Goal: Participate in discussion: Engage in conversation with other users on a specific topic

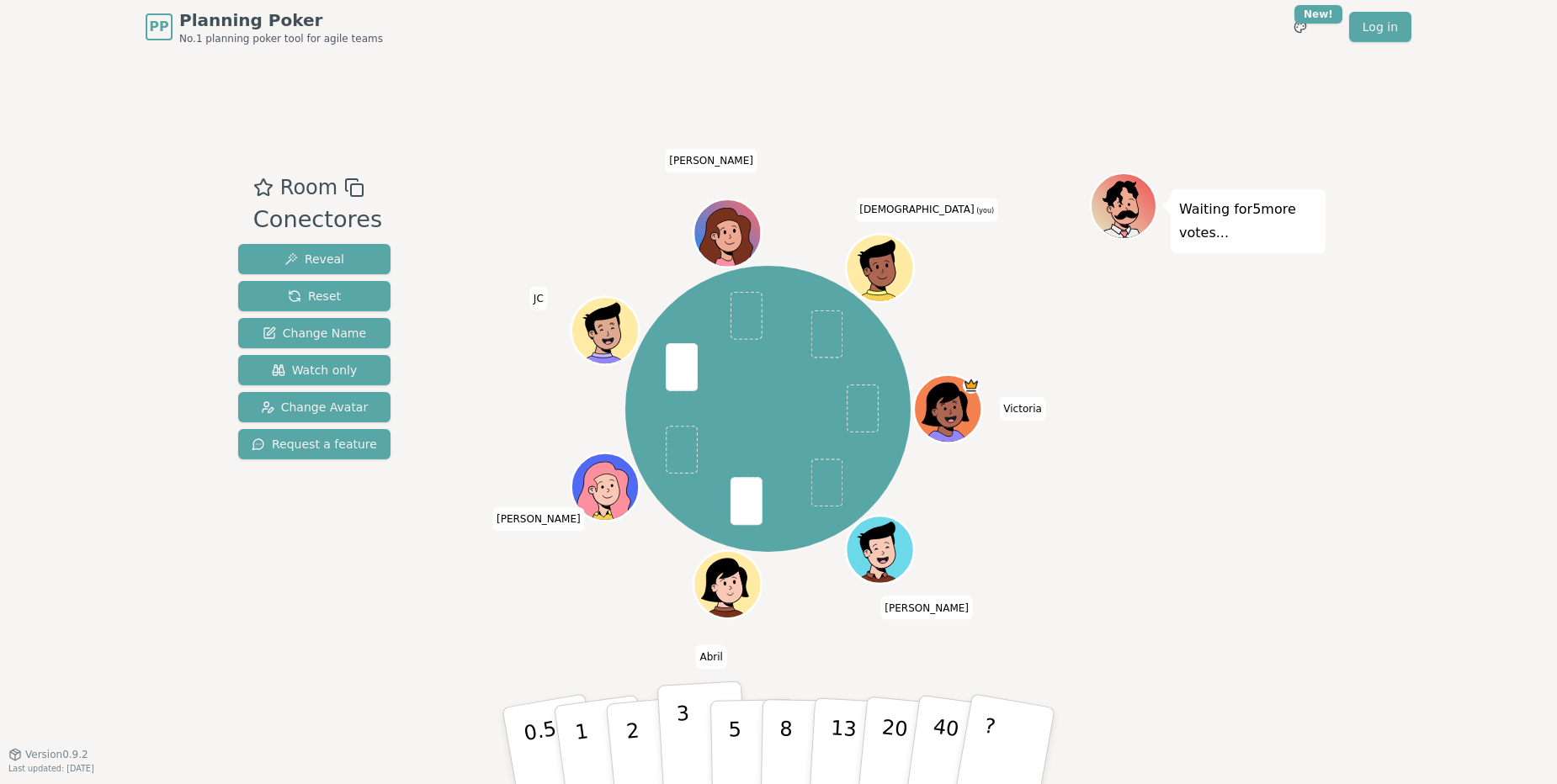
click at [687, 756] on p "3" at bounding box center [685, 747] width 19 height 92
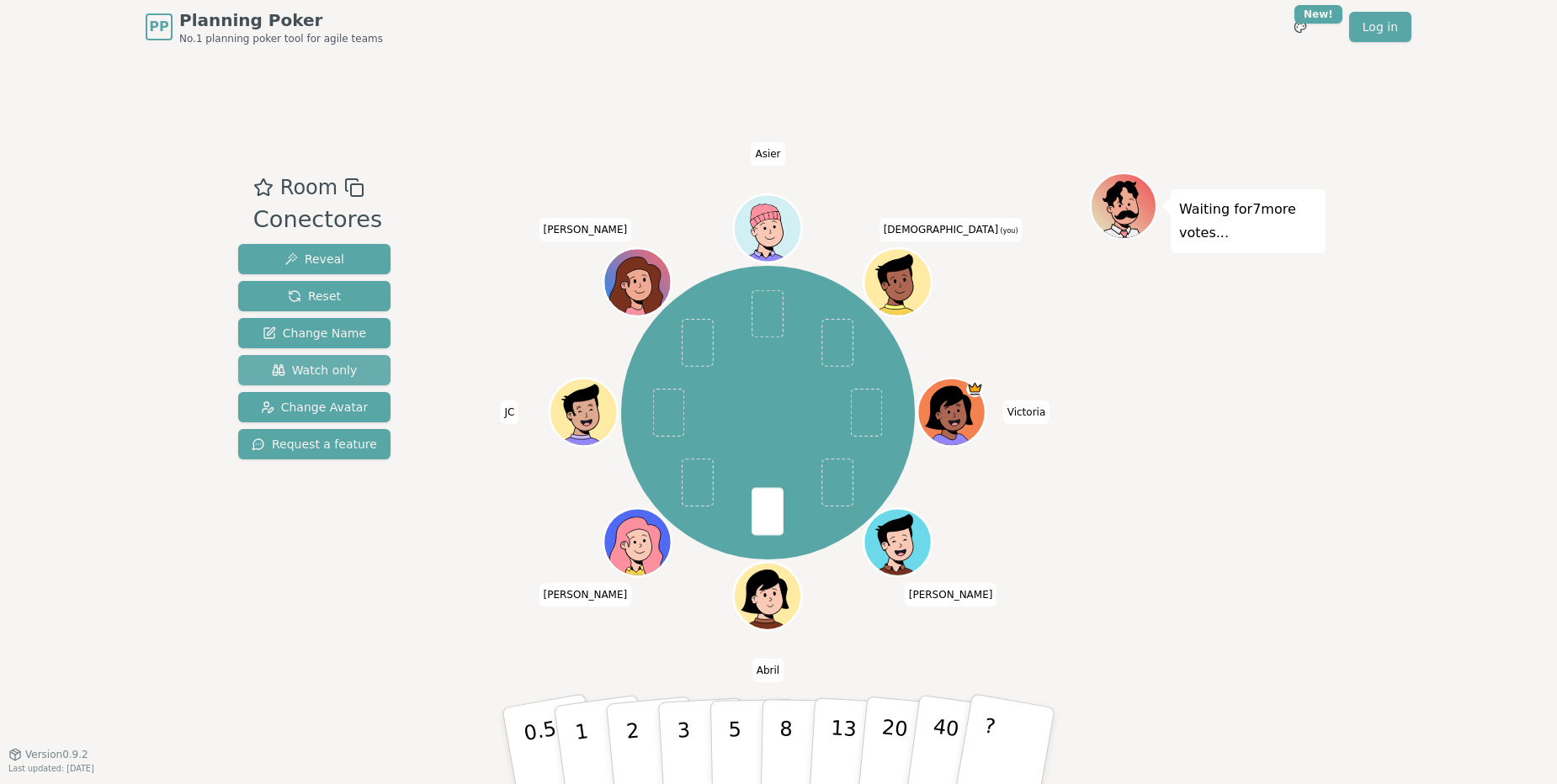
click at [314, 367] on span "Watch only" at bounding box center [314, 370] width 86 height 17
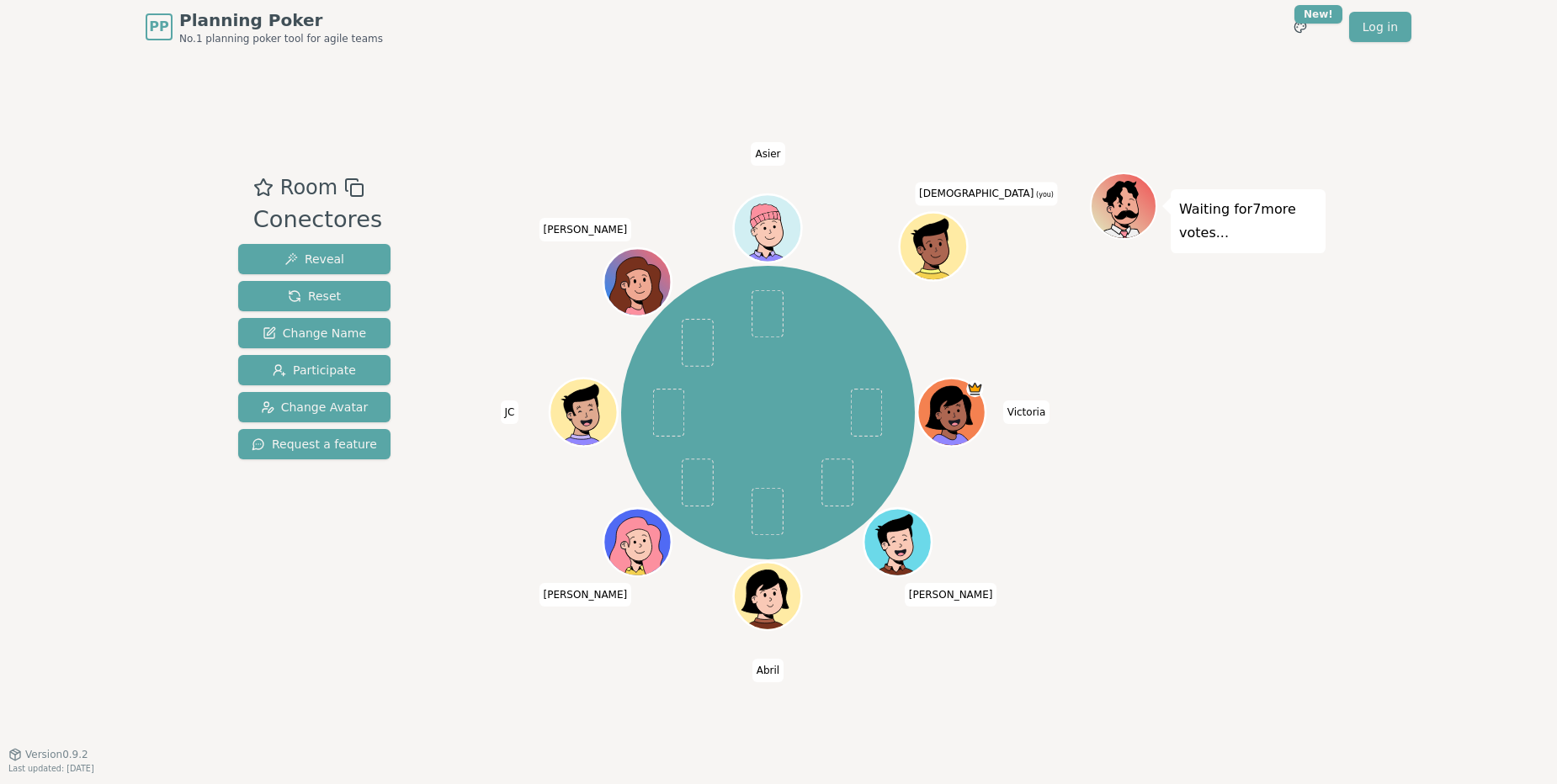
click at [1093, 660] on div "Room Conectores Reveal Reset Change Name Participate Change Avatar Request a fe…" at bounding box center [778, 404] width 1093 height 700
click at [883, 618] on div "[PERSON_NAME] [PERSON_NAME] [PERSON_NAME] [PERSON_NAME] Asier [PERSON_NAME] (yo…" at bounding box center [767, 412] width 643 height 420
click at [337, 373] on span "Participate" at bounding box center [314, 370] width 83 height 17
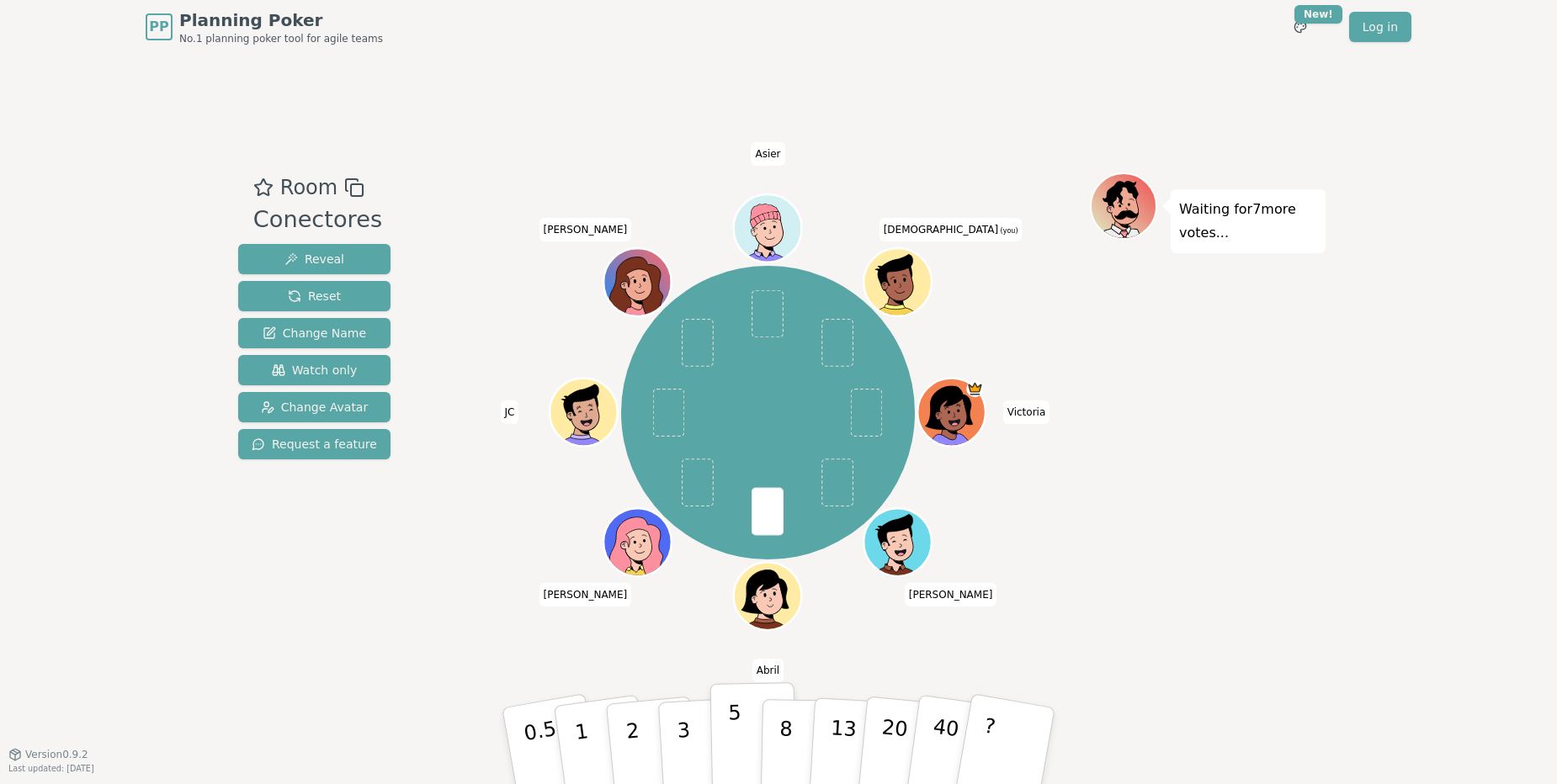
click at [726, 745] on button "5" at bounding box center [754, 745] width 87 height 128
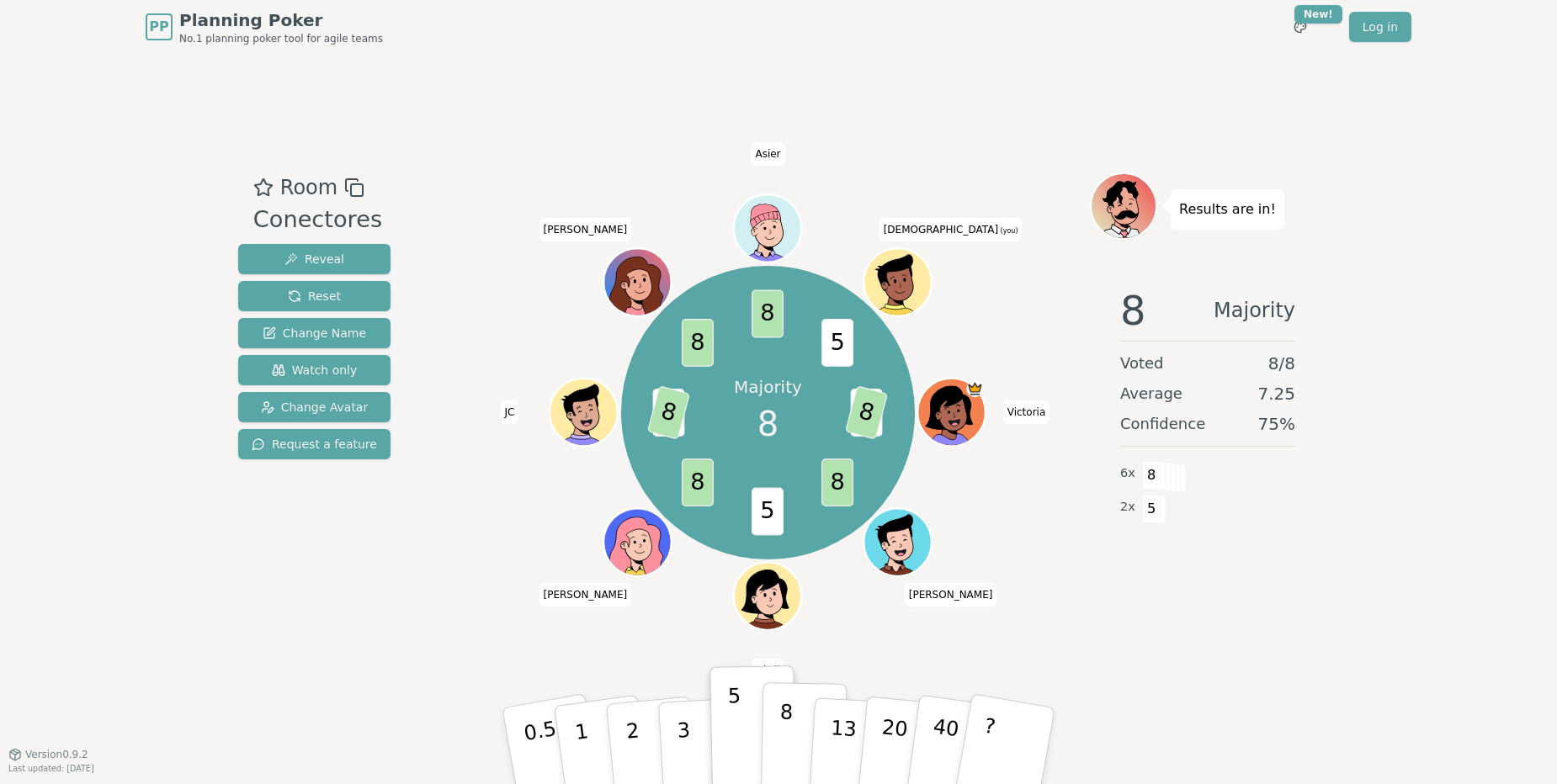
click at [780, 746] on p "8" at bounding box center [785, 745] width 14 height 91
